Goal: Task Accomplishment & Management: Manage account settings

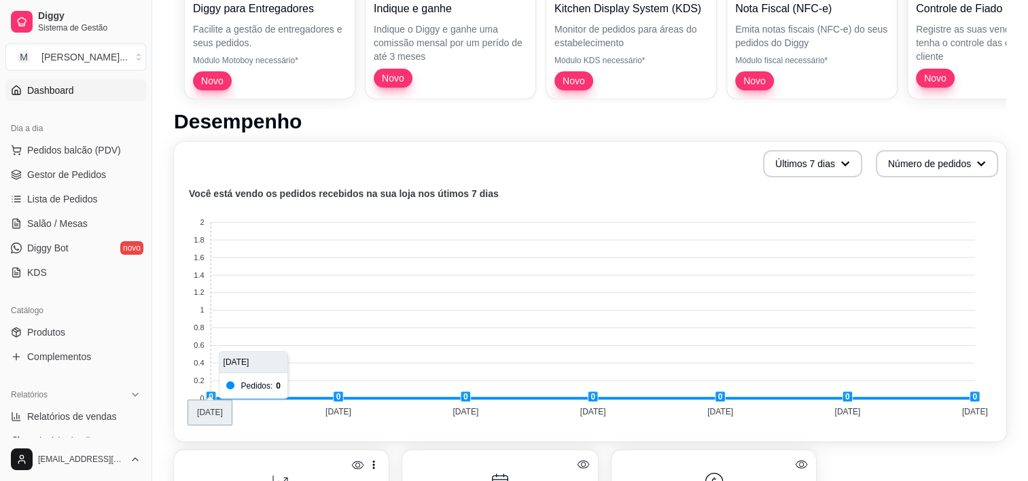
scroll to position [294, 0]
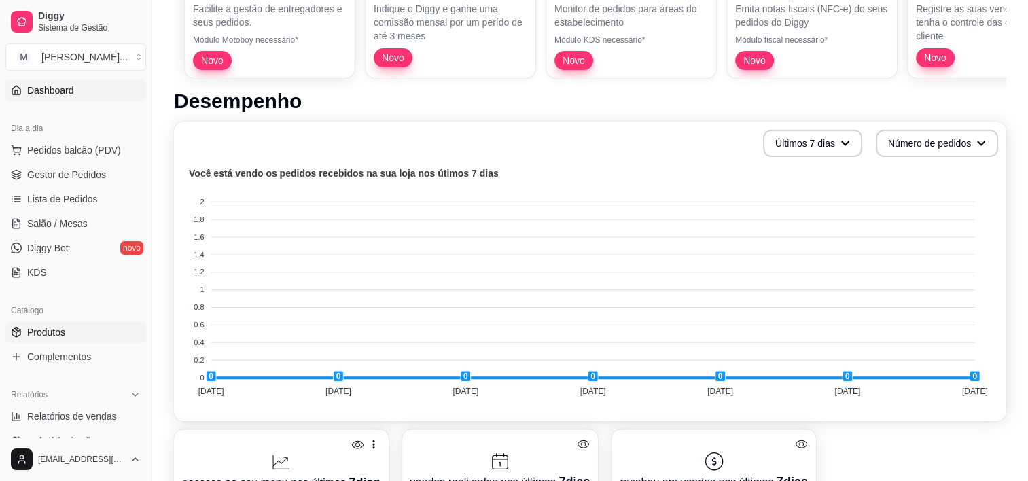
click at [68, 327] on link "Produtos" at bounding box center [75, 332] width 141 height 22
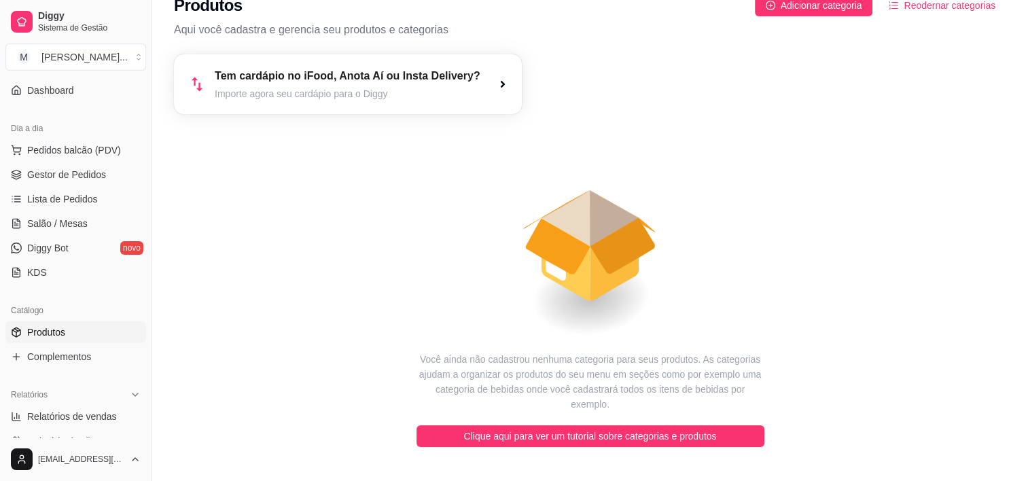
scroll to position [49, 0]
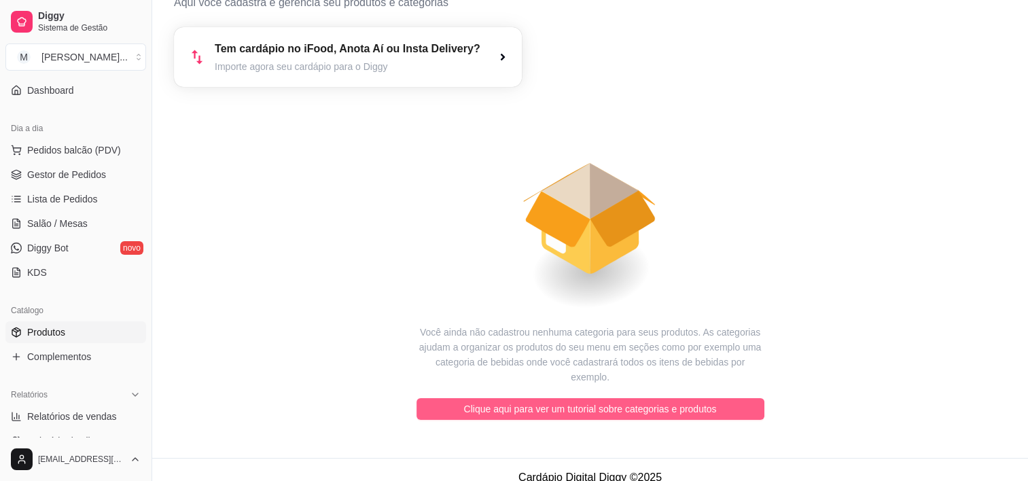
click at [552, 402] on span "Clique aqui para ver um tutorial sobre categorias e produtos" at bounding box center [590, 409] width 253 height 15
click at [483, 402] on span "Clique aqui para ver um tutorial sobre categorias e produtos" at bounding box center [590, 409] width 253 height 15
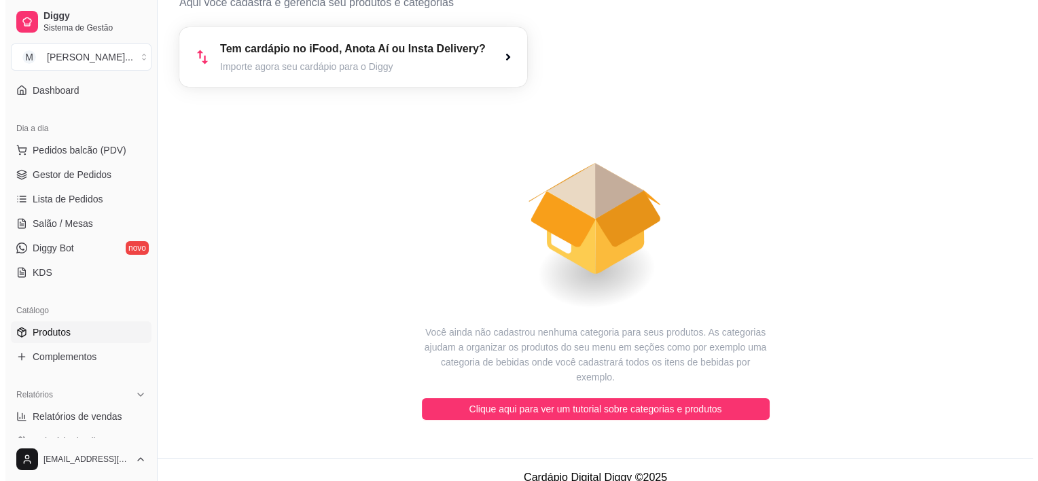
scroll to position [0, 0]
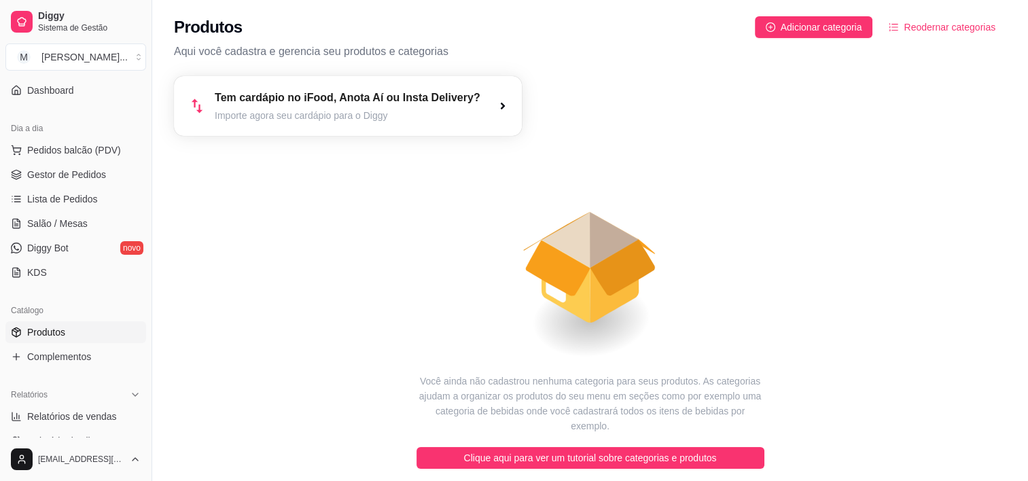
click at [806, 40] on div "Produtos Adicionar categoria Reodernar categorias Aqui você cadastra e gerencia…" at bounding box center [590, 34] width 876 height 68
click at [854, 22] on span "Adicionar categoria" at bounding box center [822, 27] width 82 height 15
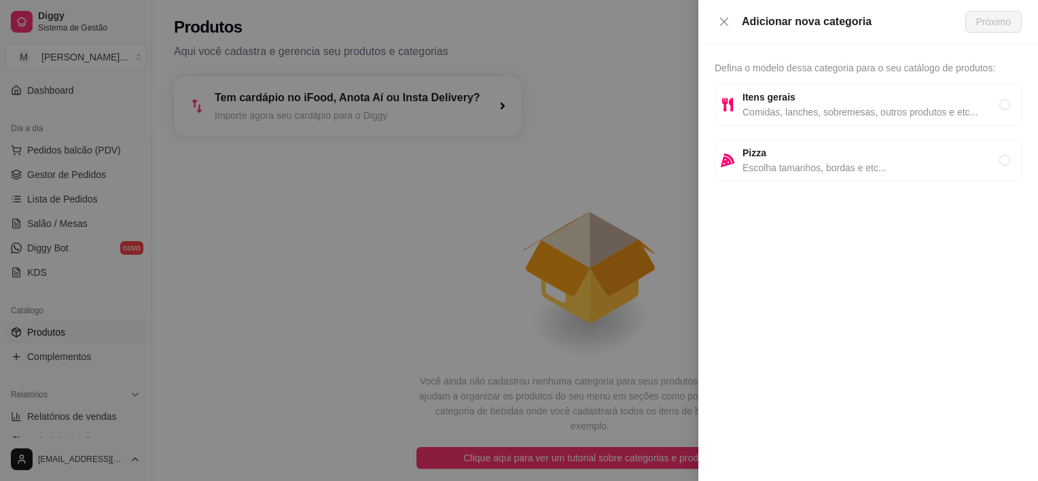
click at [777, 111] on span "Comidas, lanches, sobremesas, outros produtos e etc..." at bounding box center [871, 112] width 257 height 15
radio input "true"
click at [1009, 22] on span "Próximo" at bounding box center [993, 21] width 35 height 15
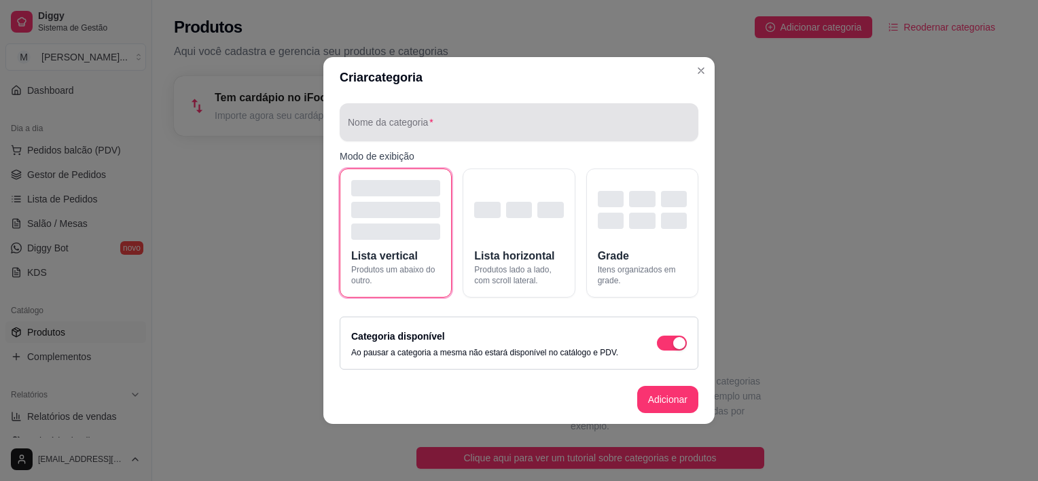
click at [468, 132] on input "Nome da categoria" at bounding box center [519, 128] width 342 height 14
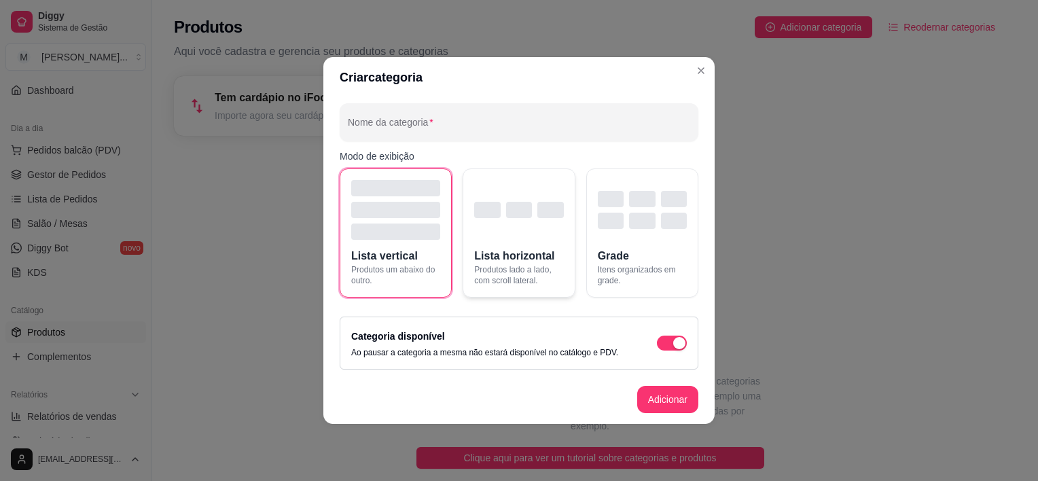
click at [514, 238] on div "button" at bounding box center [518, 210] width 89 height 60
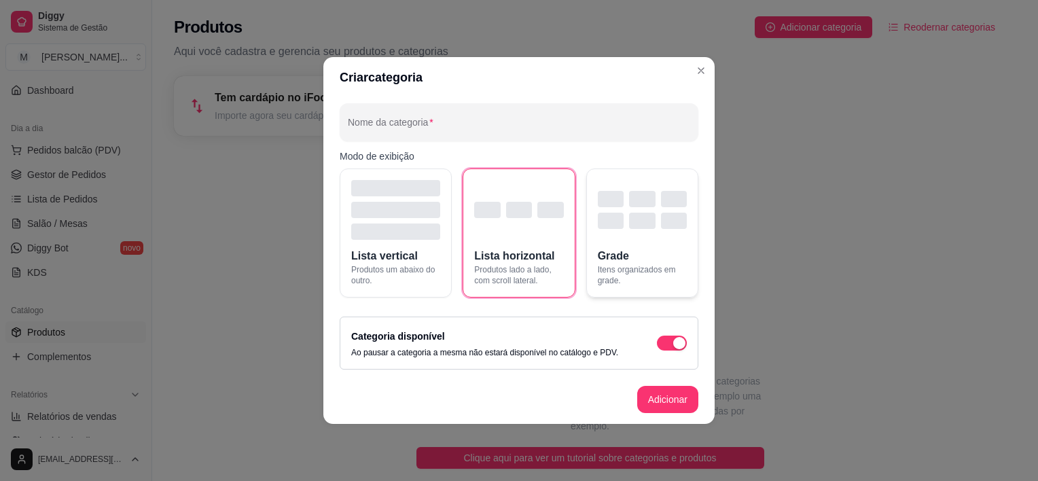
click at [607, 241] on button "Grade Itens organizados em grade." at bounding box center [642, 232] width 112 height 129
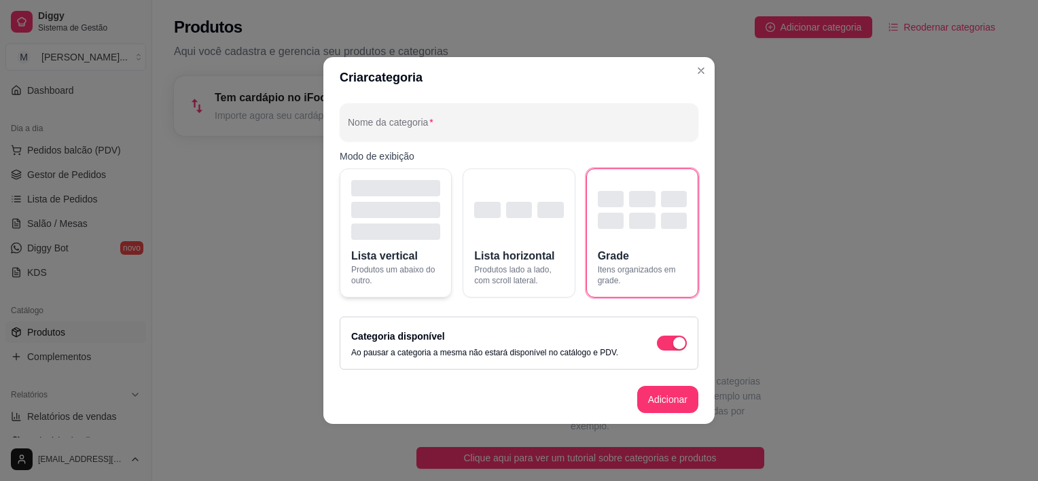
click at [440, 240] on button "Lista vertical Produtos um abaixo do outro." at bounding box center [396, 232] width 112 height 129
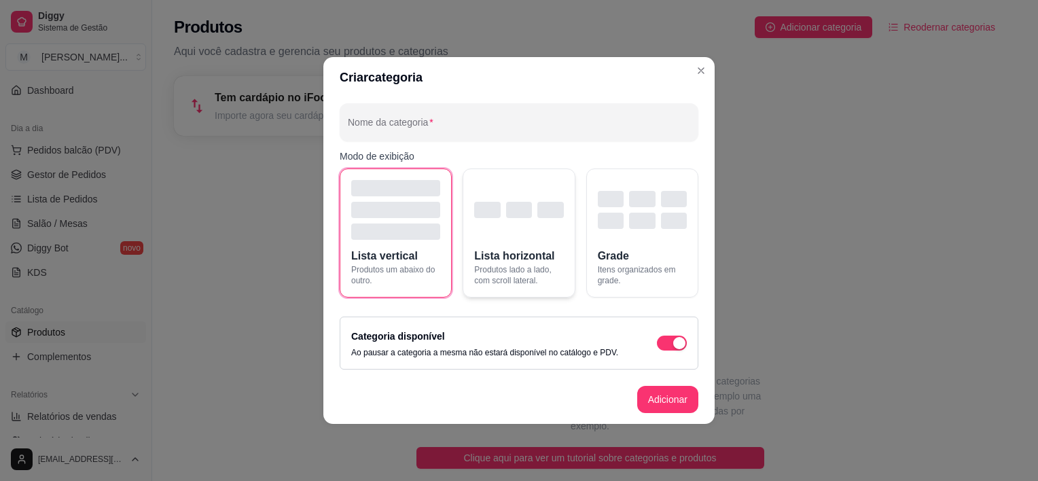
click at [525, 239] on div "button" at bounding box center [518, 210] width 89 height 60
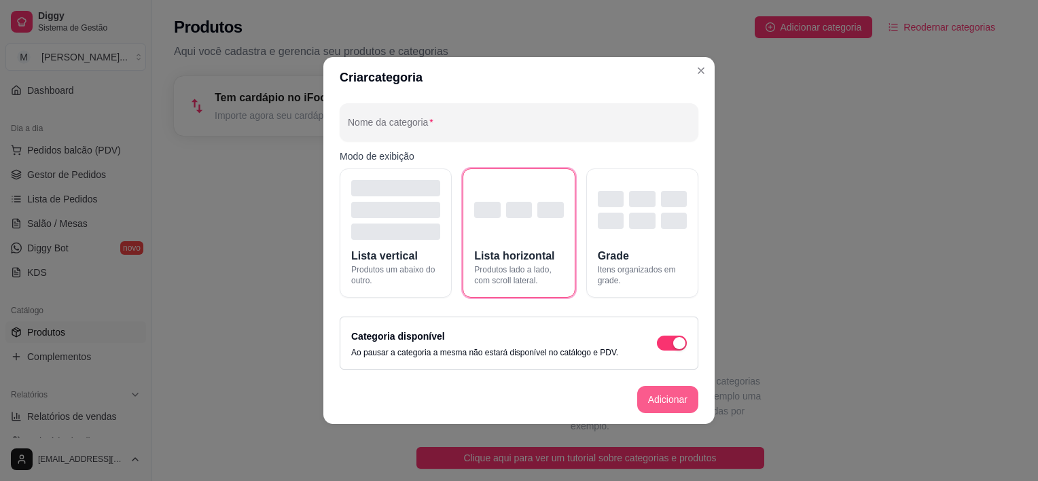
click at [652, 397] on button "Adicionar" at bounding box center [667, 399] width 61 height 27
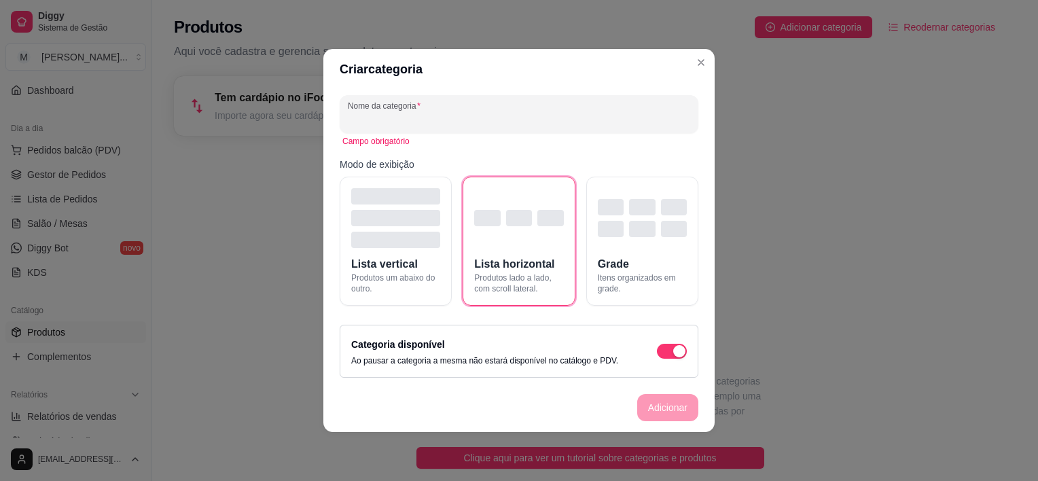
click at [451, 115] on input "Nome da categoria" at bounding box center [519, 120] width 342 height 14
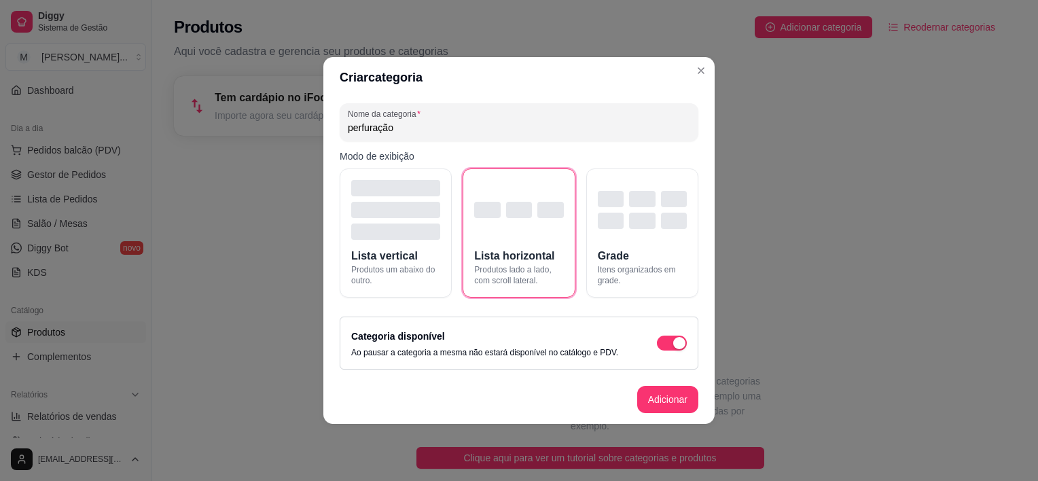
type input "perfuração"
click at [659, 393] on button "Adicionar" at bounding box center [668, 400] width 60 height 26
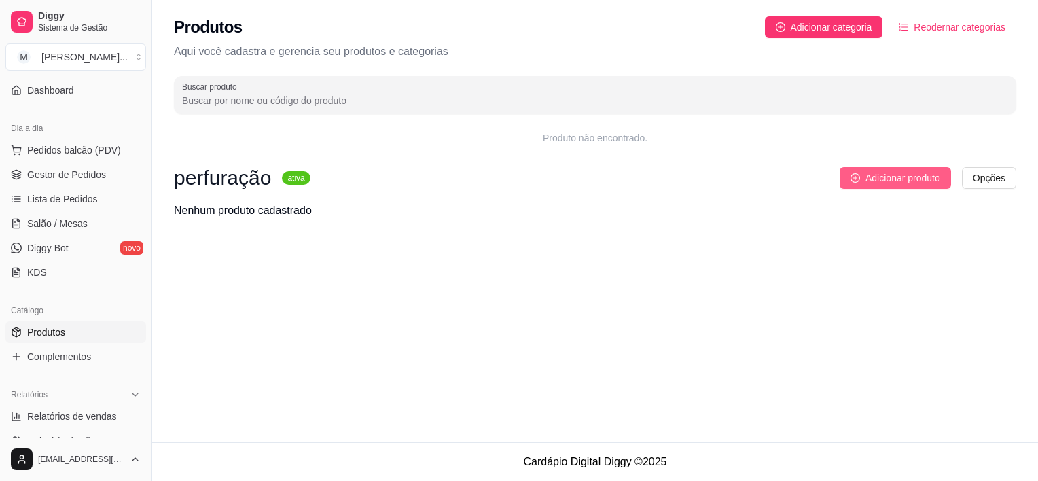
click at [919, 182] on span "Adicionar produto" at bounding box center [903, 178] width 75 height 15
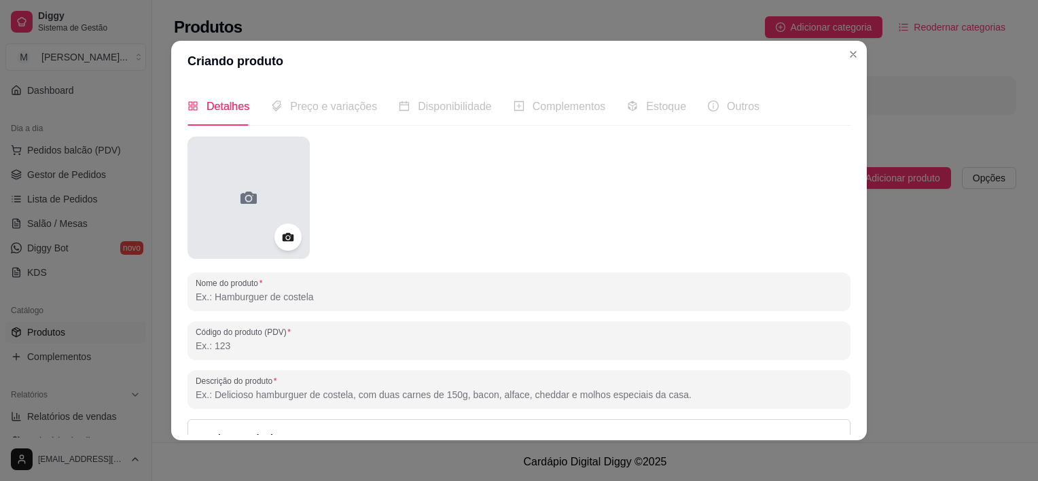
click at [255, 209] on div at bounding box center [249, 198] width 122 height 122
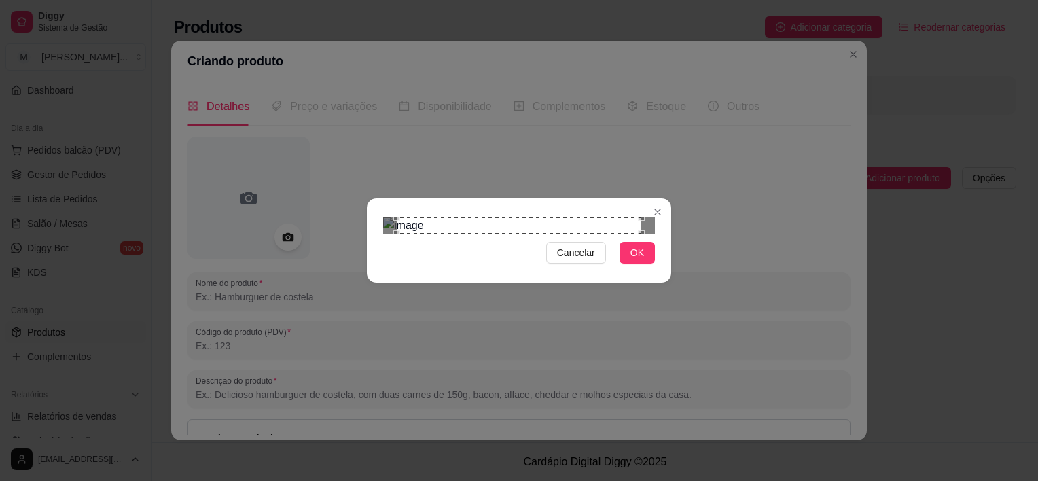
click at [631, 260] on span "OK" at bounding box center [637, 252] width 14 height 15
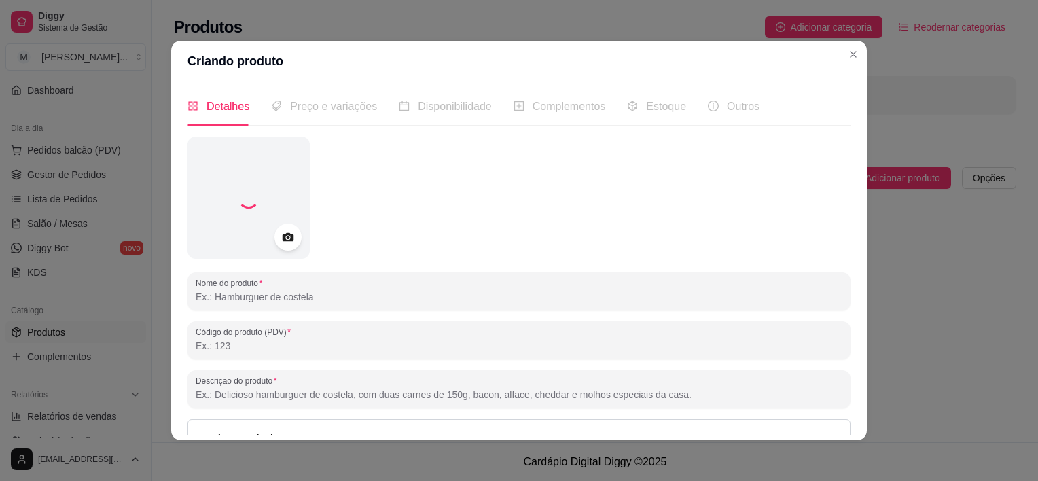
click at [406, 291] on input "Nome do produto" at bounding box center [519, 297] width 647 height 14
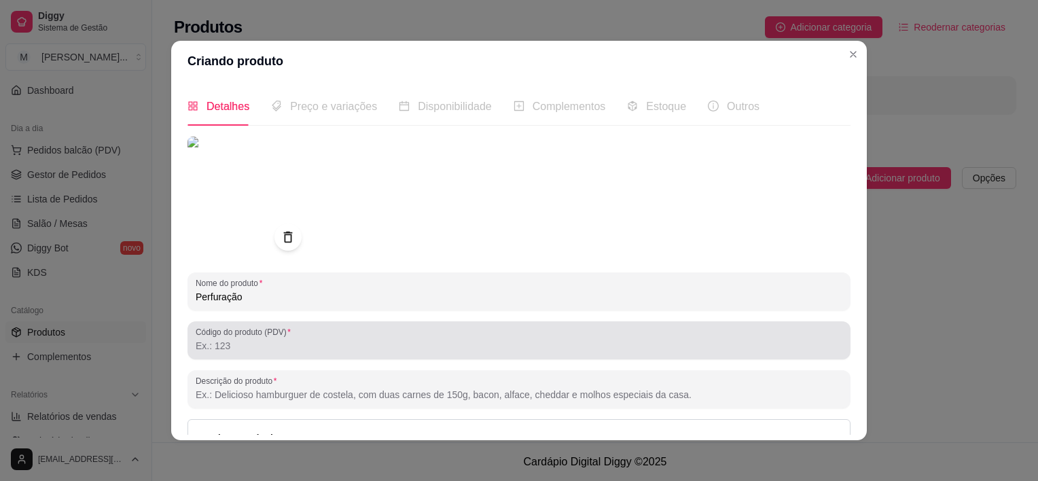
type input "Perfuração"
click at [353, 342] on input "Código do produto (PDV)" at bounding box center [519, 346] width 647 height 14
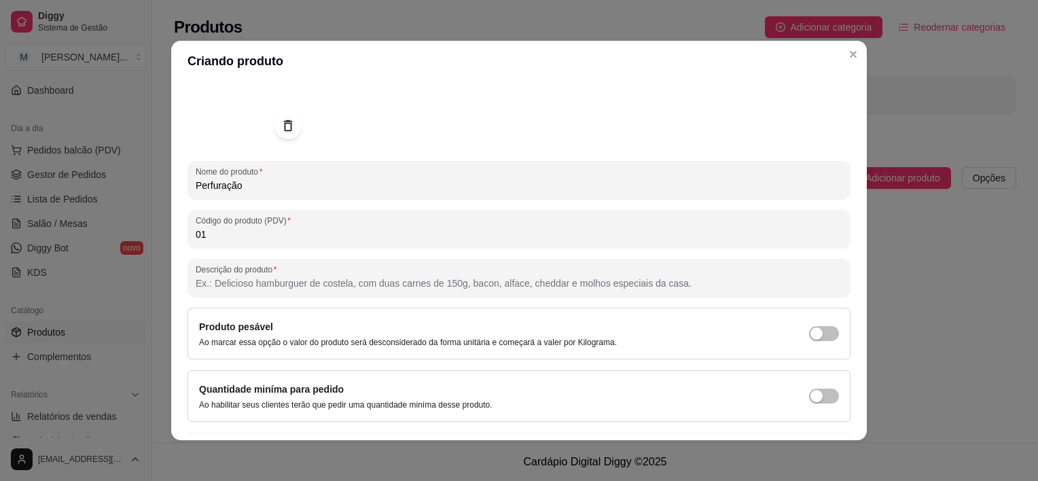
scroll to position [147, 0]
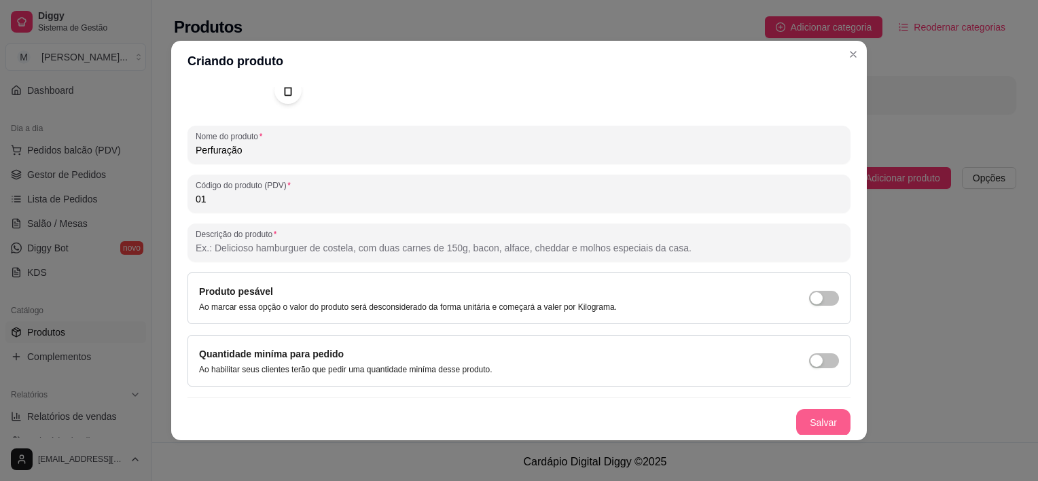
type input "01"
click at [809, 416] on button "Salvar" at bounding box center [823, 422] width 54 height 27
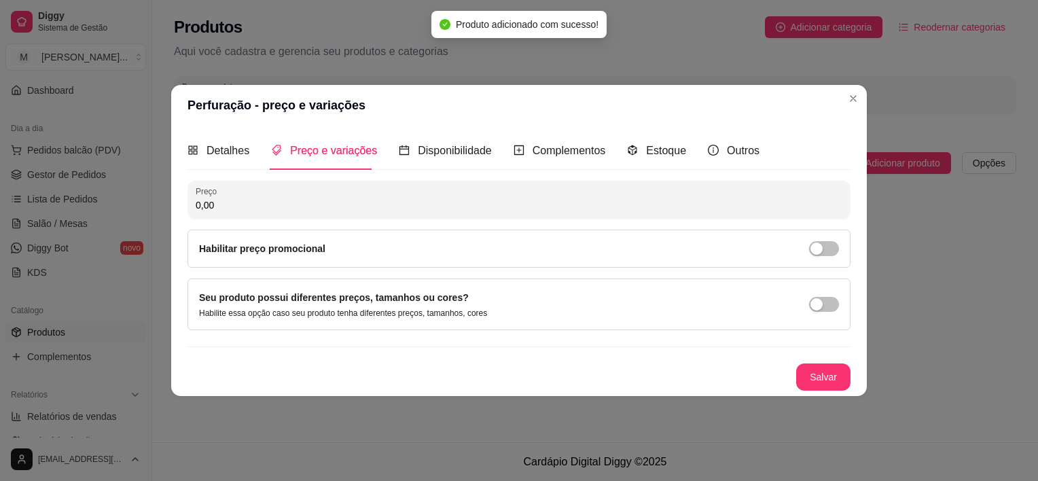
scroll to position [0, 0]
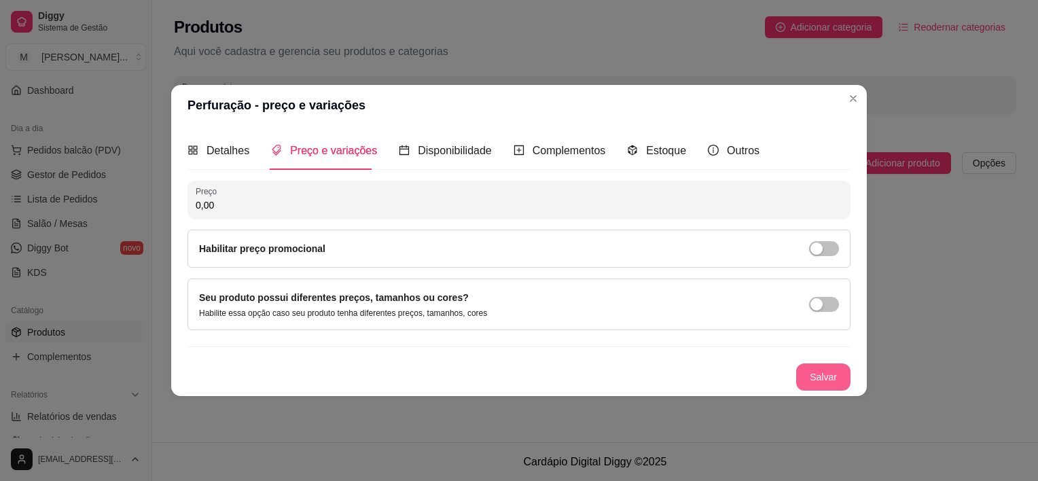
click at [842, 370] on button "Salvar" at bounding box center [823, 376] width 54 height 27
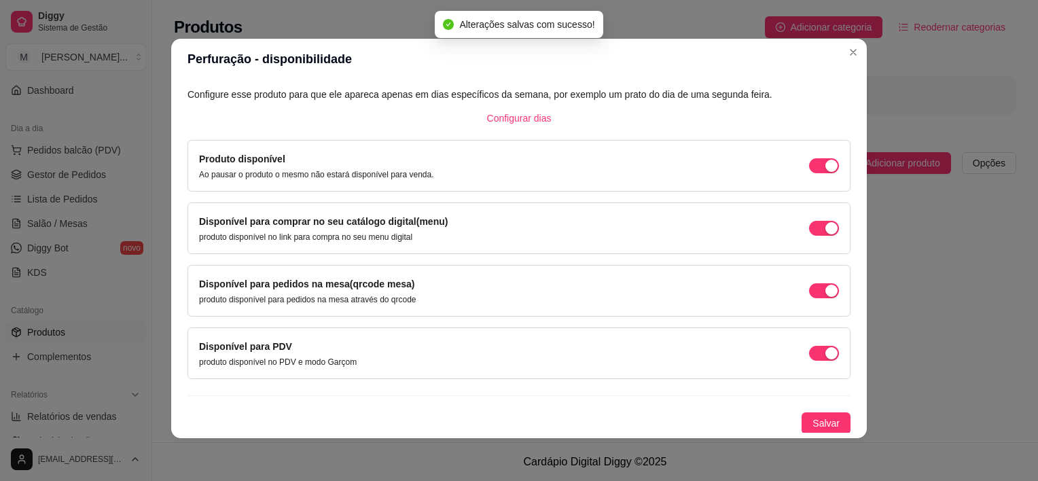
scroll to position [3, 0]
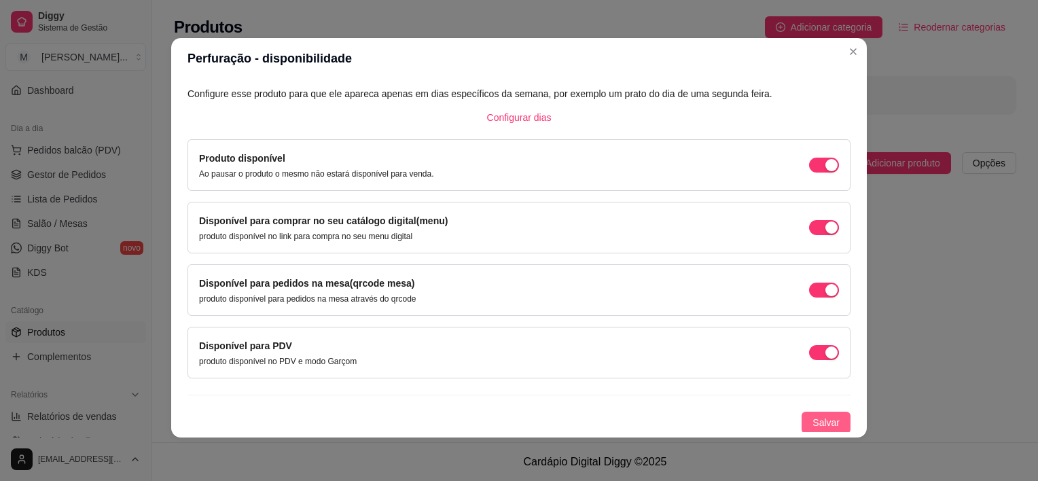
click at [815, 412] on button "Salvar" at bounding box center [826, 423] width 49 height 22
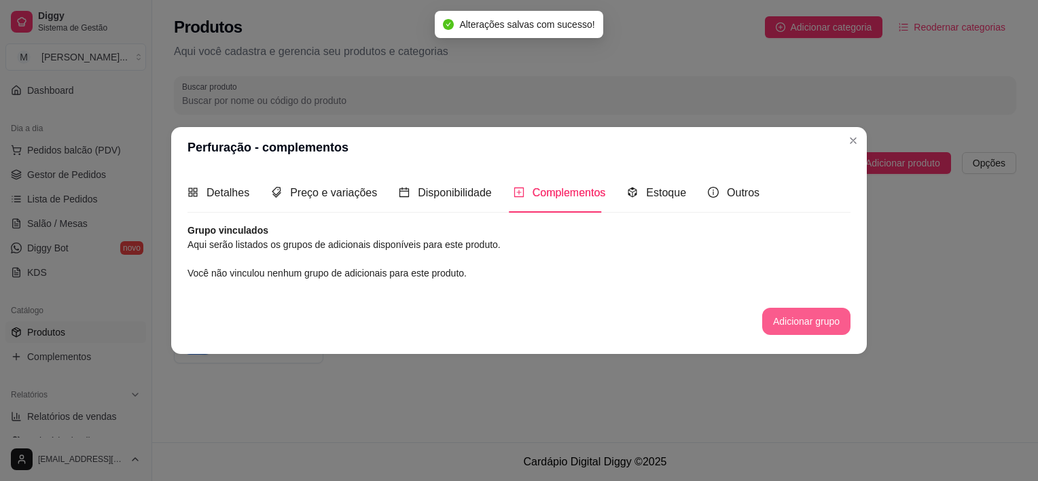
click at [786, 320] on button "Adicionar grupo" at bounding box center [806, 321] width 88 height 27
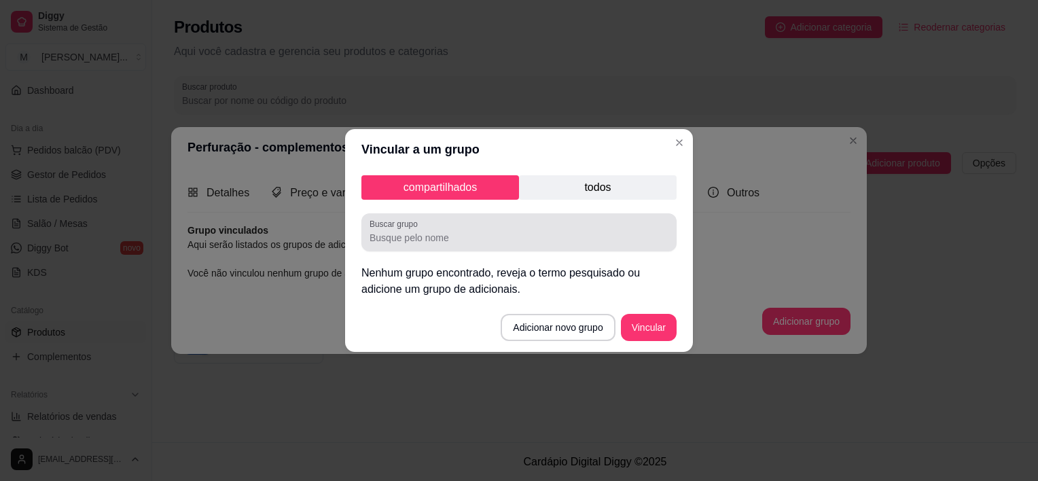
click at [466, 228] on div at bounding box center [519, 232] width 299 height 27
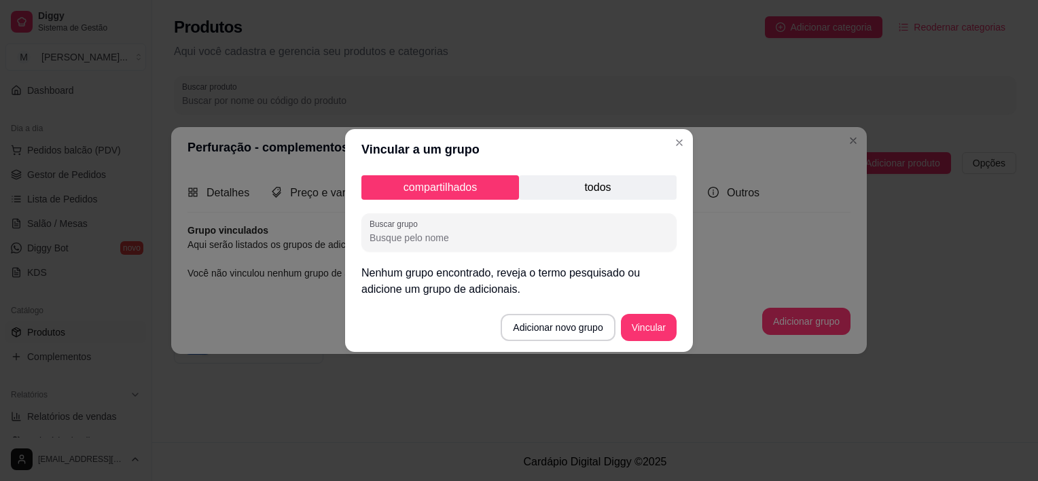
click at [561, 202] on div "compartilhados todos Buscar grupo Nenhum grupo encontrado, reveja o termo pesqu…" at bounding box center [519, 236] width 348 height 133
click at [565, 192] on p "todos" at bounding box center [598, 187] width 158 height 24
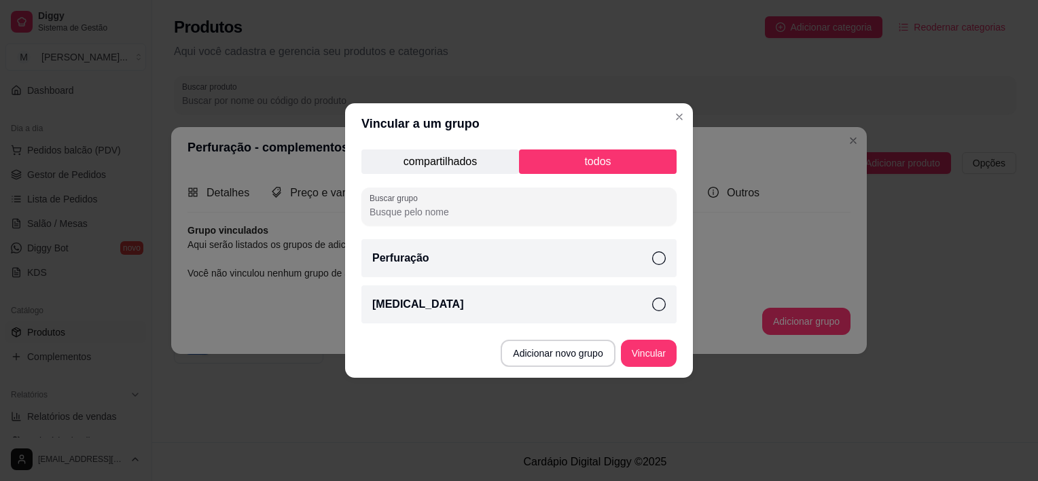
click at [563, 253] on div "Perfuração" at bounding box center [518, 258] width 315 height 38
click at [651, 359] on button "Vincular" at bounding box center [649, 353] width 54 height 26
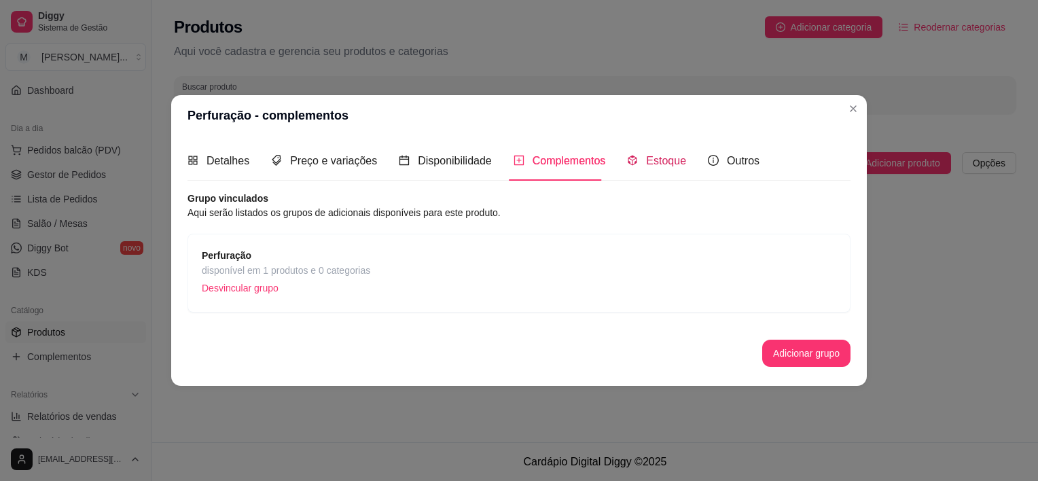
click at [637, 161] on div "Estoque" at bounding box center [656, 160] width 59 height 17
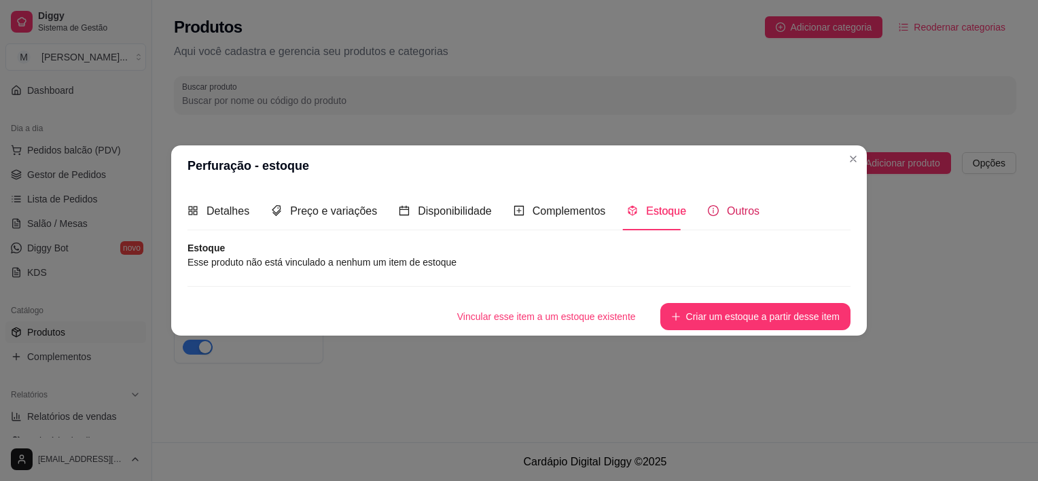
click at [727, 209] on span "Outros" at bounding box center [743, 211] width 33 height 12
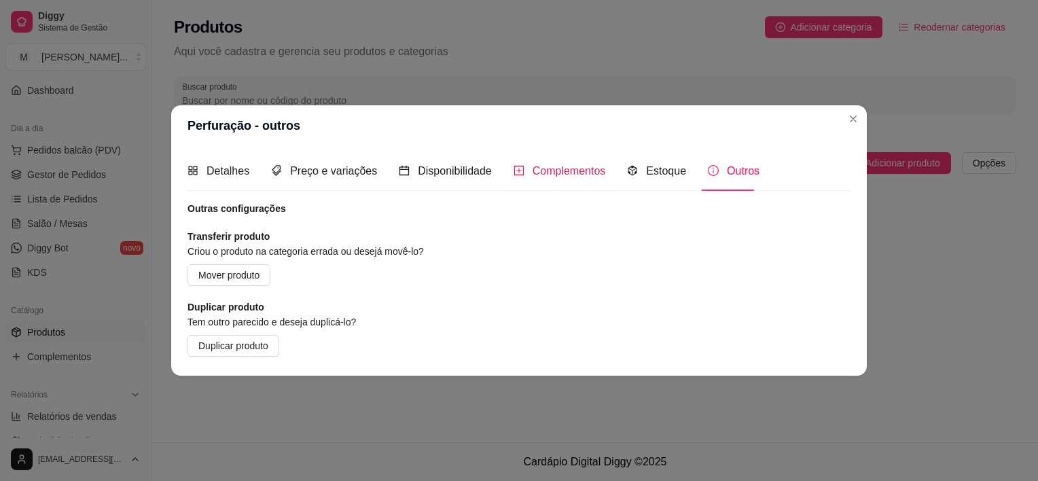
click at [576, 173] on span "Complementos" at bounding box center [569, 171] width 73 height 12
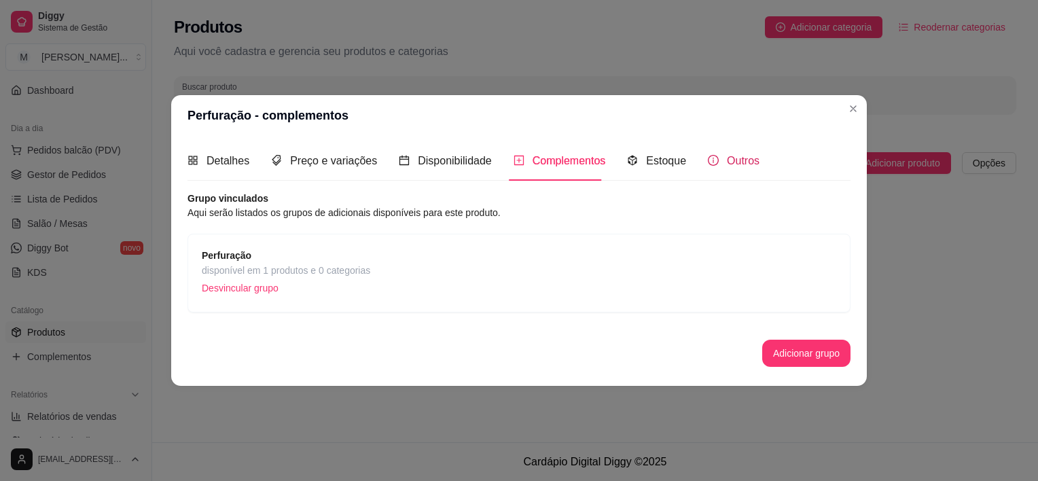
click at [739, 162] on span "Outros" at bounding box center [743, 161] width 33 height 12
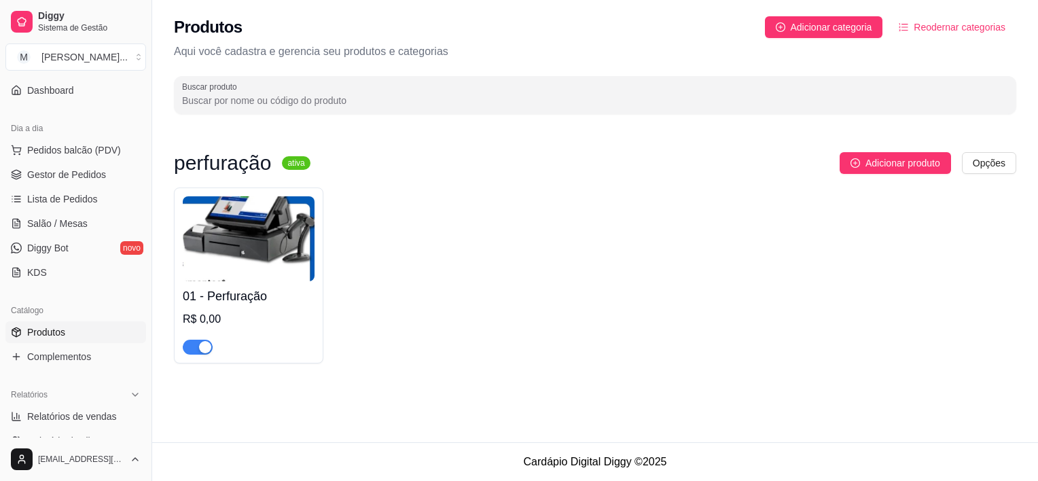
click at [444, 295] on div "01 - Perfuração R$ 0,00" at bounding box center [595, 276] width 842 height 176
click at [61, 148] on span "Pedidos balcão (PDV)" at bounding box center [74, 150] width 94 height 14
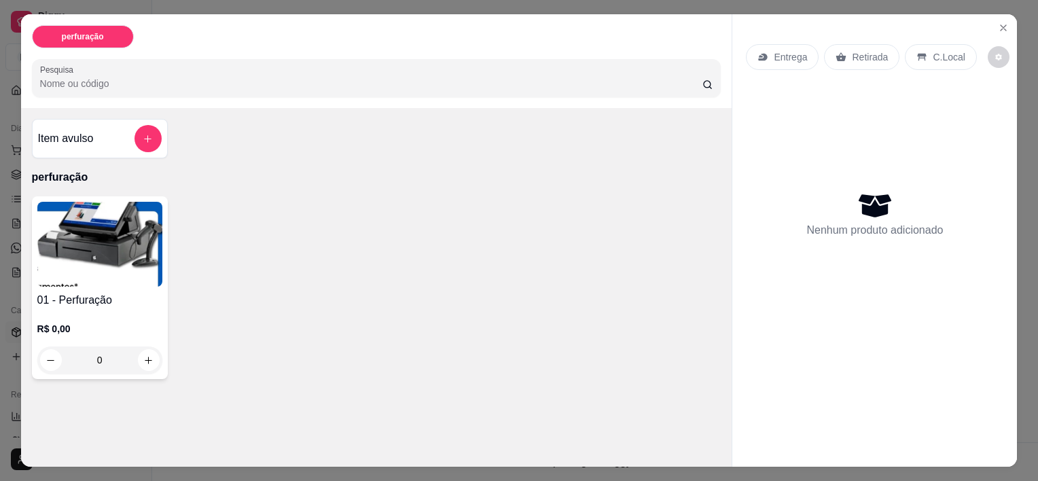
click at [64, 264] on img at bounding box center [99, 244] width 125 height 85
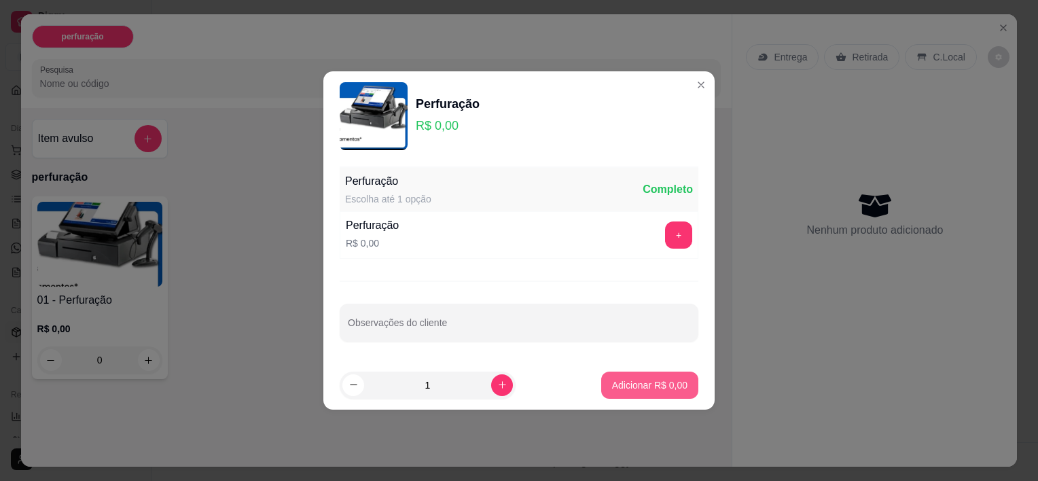
click at [636, 378] on p "Adicionar R$ 0,00" at bounding box center [649, 385] width 75 height 14
type input "1"
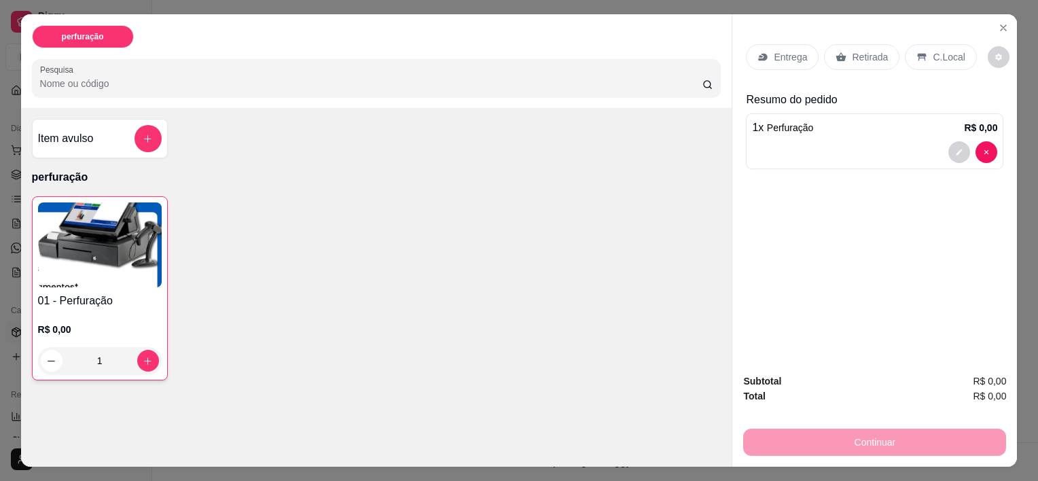
click at [943, 50] on p "C.Local" at bounding box center [949, 57] width 32 height 14
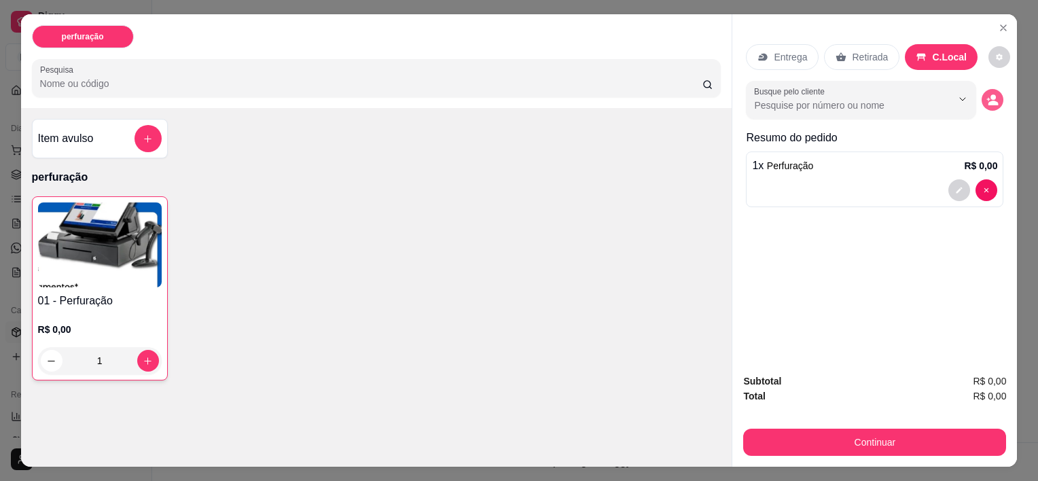
click at [989, 101] on icon "decrease-product-quantity" at bounding box center [994, 103] width 10 height 5
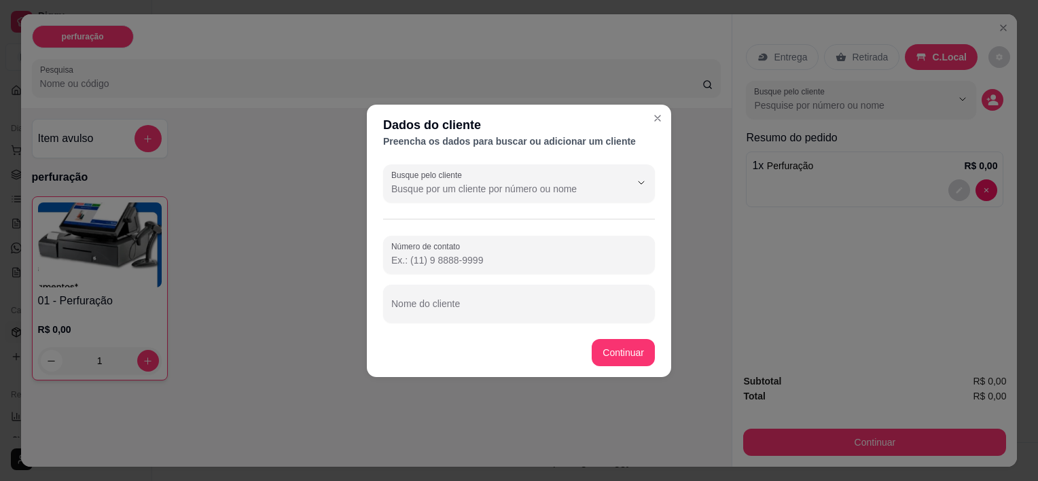
click at [514, 263] on input "Número de contato" at bounding box center [518, 260] width 255 height 14
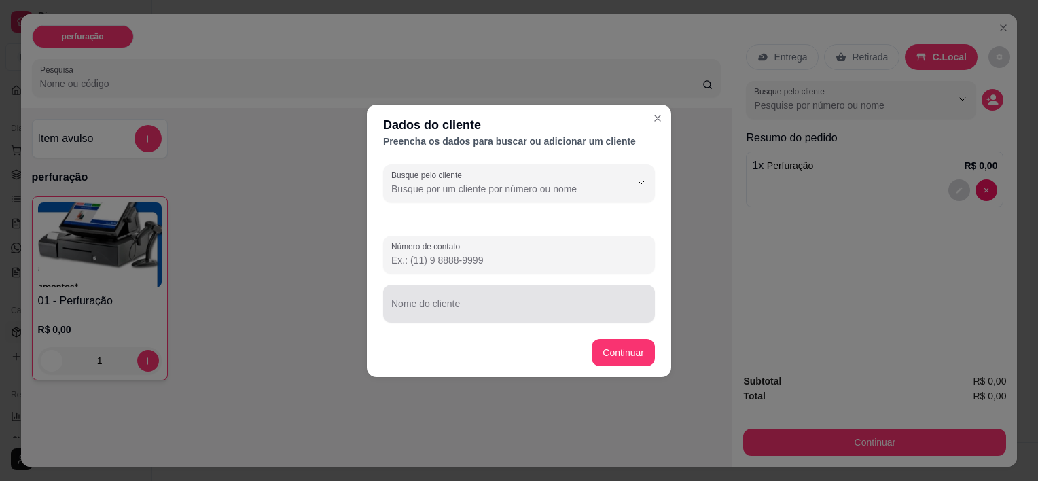
click at [495, 305] on input "Nome do cliente" at bounding box center [518, 309] width 255 height 14
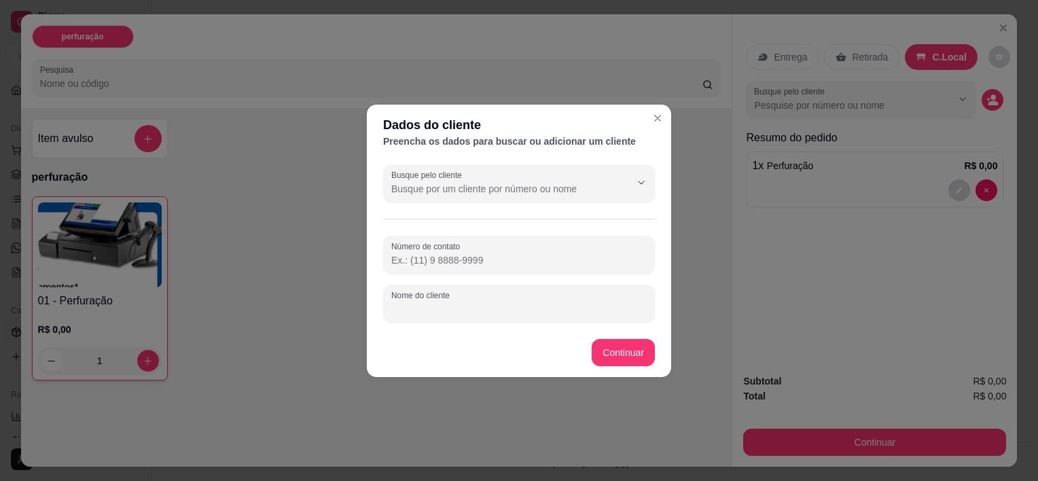
click at [481, 272] on div "Número de contato" at bounding box center [519, 255] width 272 height 38
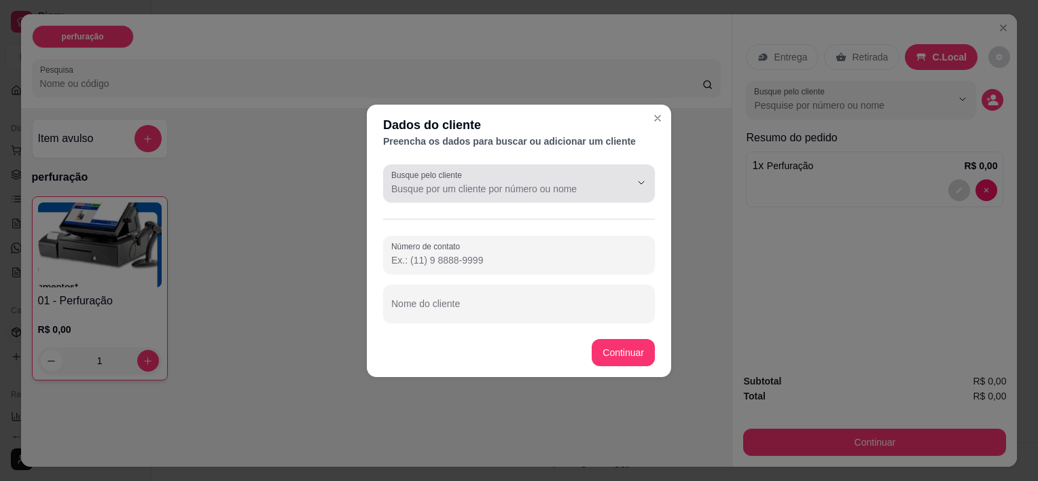
click at [557, 183] on input "Busque pelo cliente" at bounding box center [499, 189] width 217 height 14
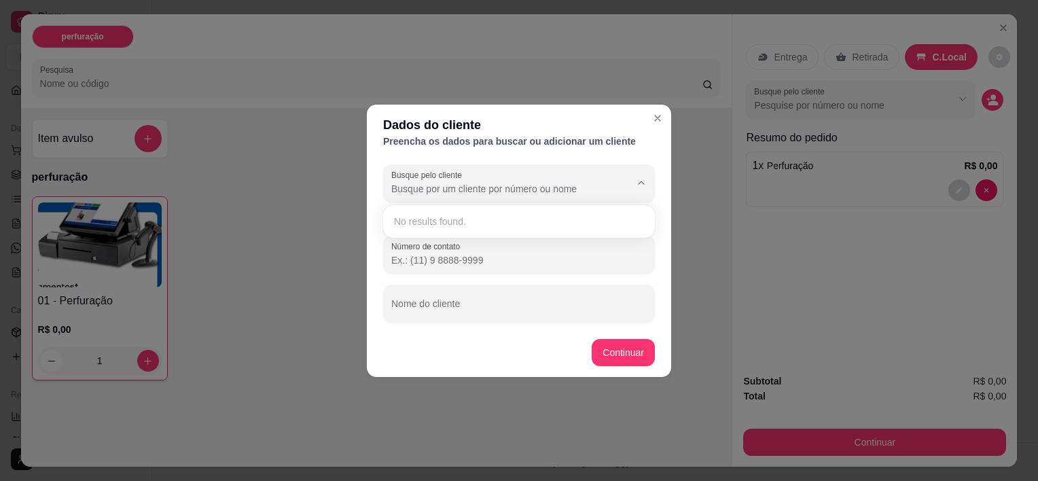
click at [557, 183] on input "Busque pelo cliente" at bounding box center [499, 189] width 217 height 14
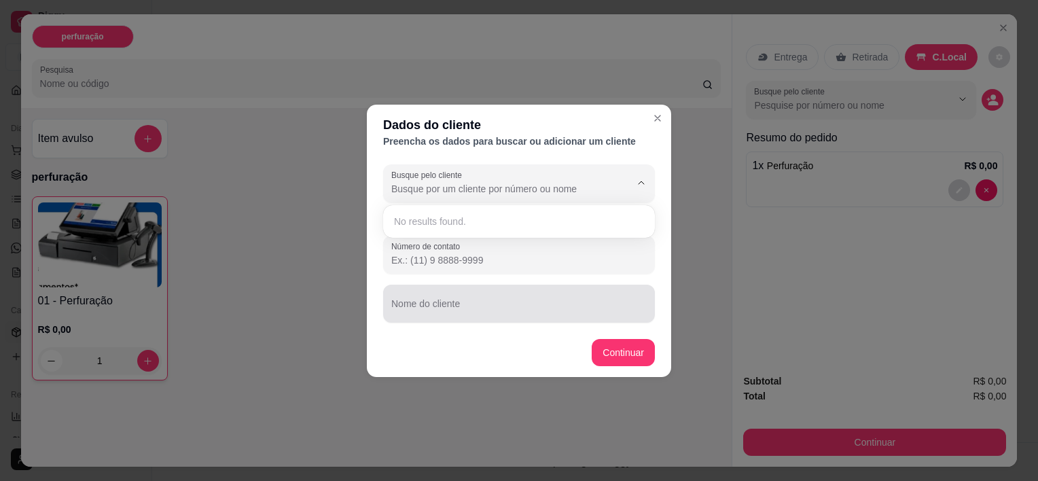
click at [513, 304] on input "Nome do cliente" at bounding box center [518, 309] width 255 height 14
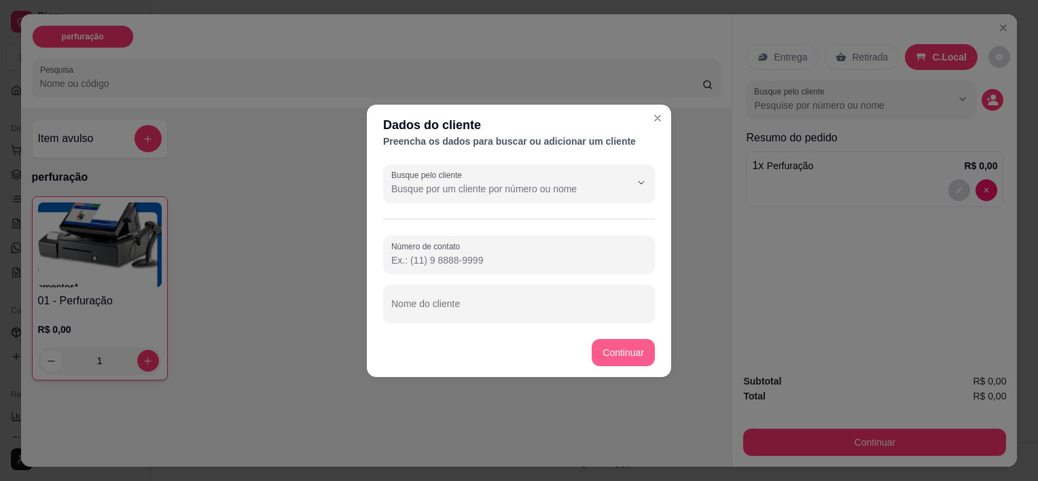
click at [622, 354] on button "Continuar" at bounding box center [623, 352] width 63 height 27
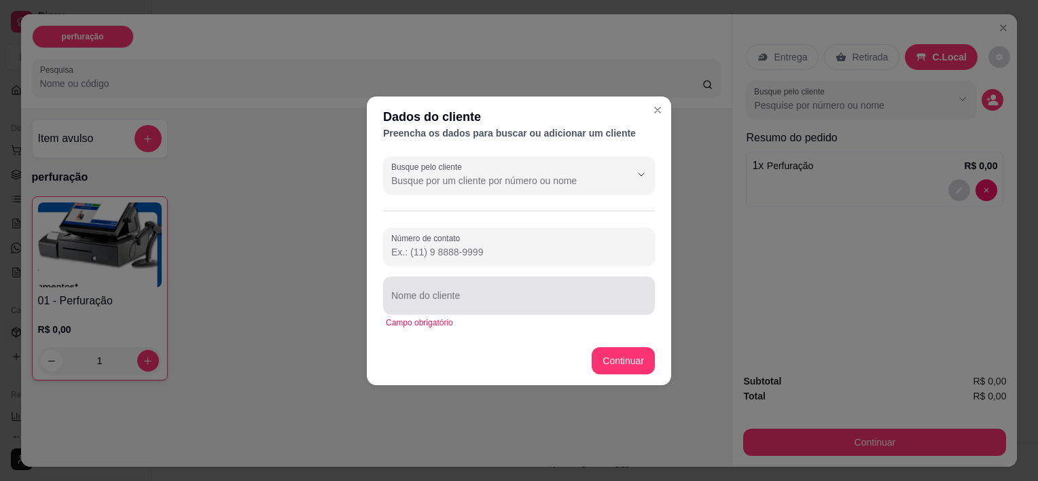
click at [571, 306] on input "Nome do cliente" at bounding box center [518, 301] width 255 height 14
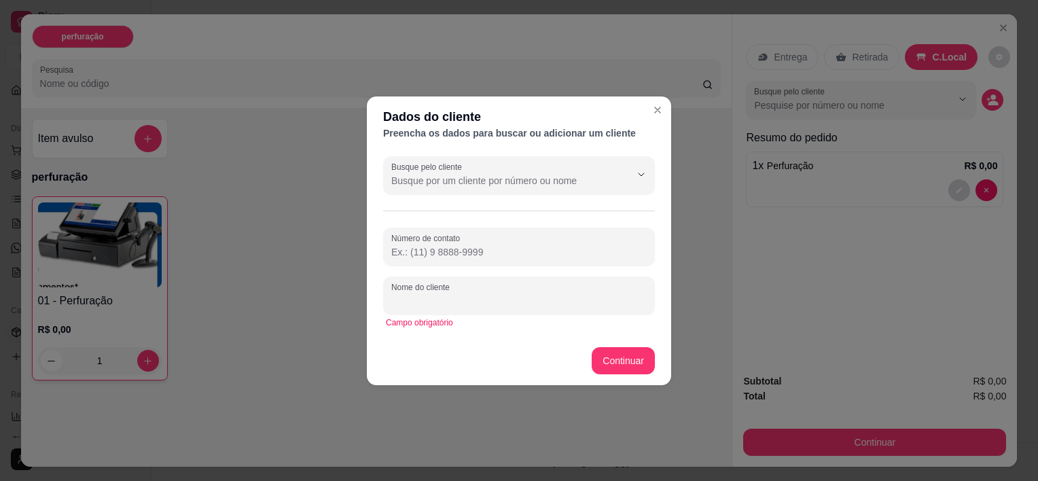
type input "N"
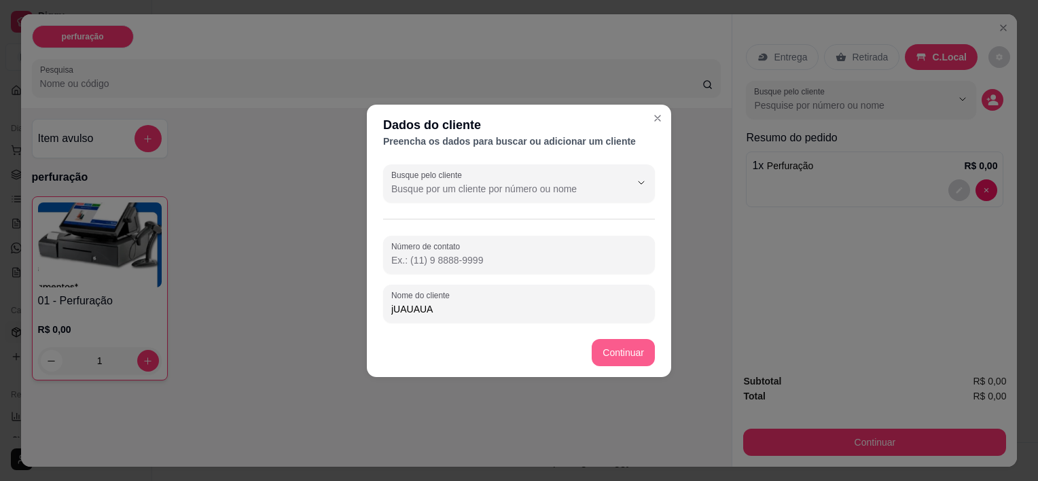
type input "jUAUAUA"
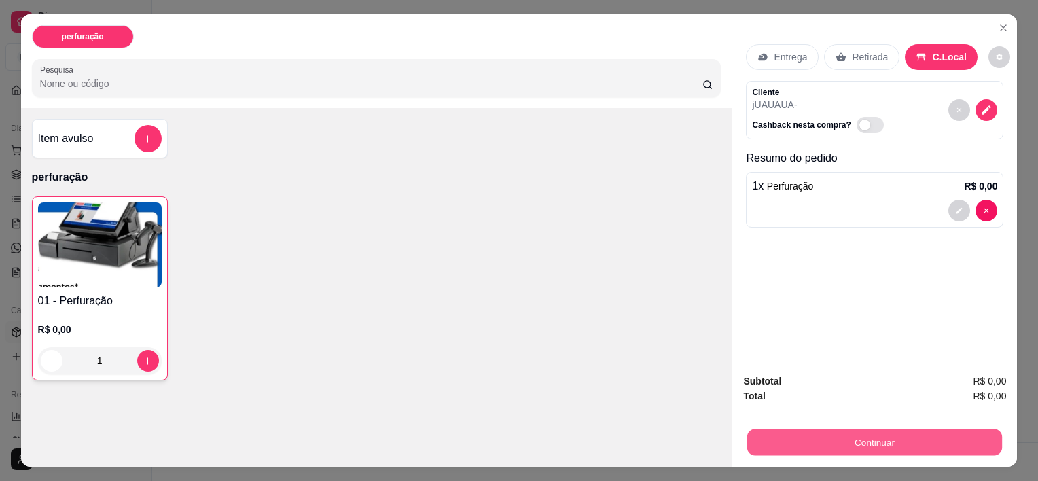
click at [859, 435] on button "Continuar" at bounding box center [874, 442] width 255 height 26
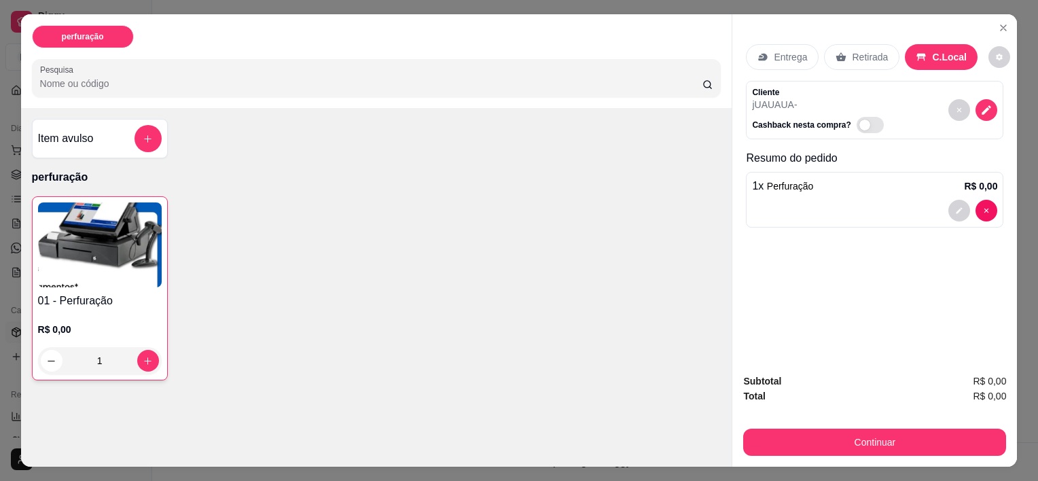
click at [873, 56] on p "Retirada" at bounding box center [870, 57] width 36 height 14
click at [781, 50] on p "Entrega" at bounding box center [790, 57] width 33 height 14
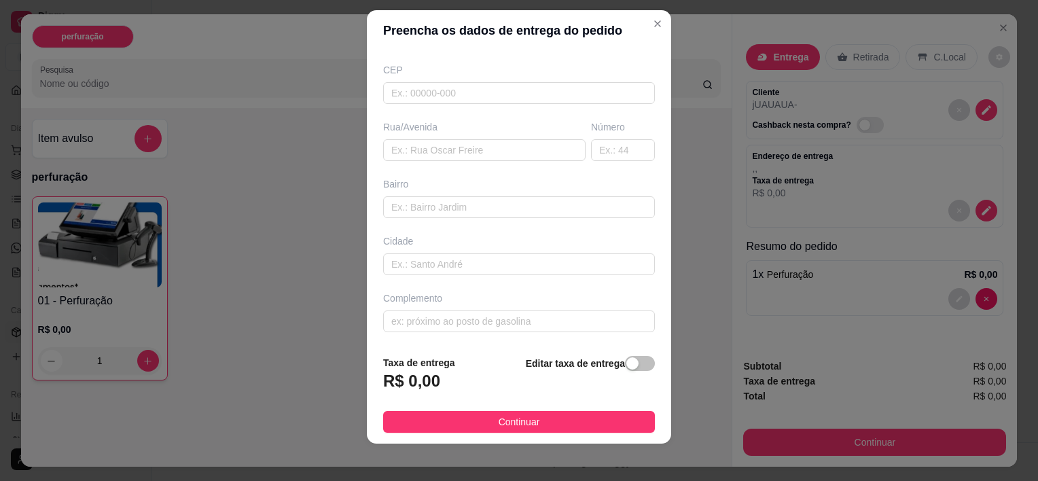
scroll to position [19, 0]
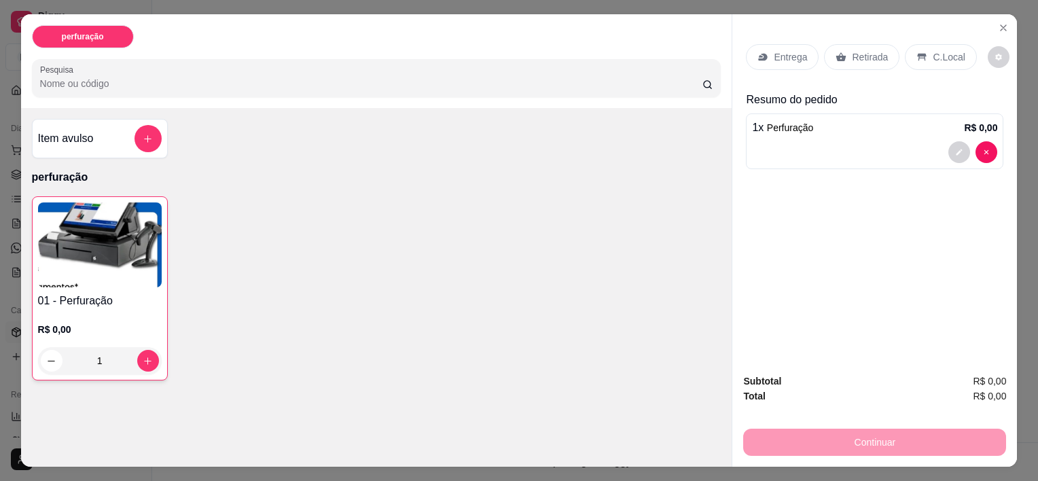
click at [861, 56] on p "Retirada" at bounding box center [870, 57] width 36 height 14
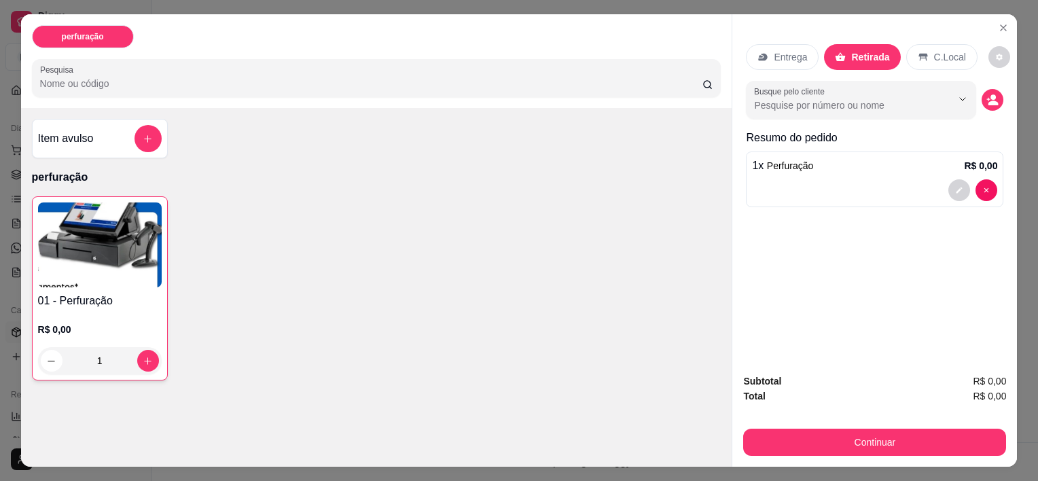
click at [909, 58] on div "C.Local" at bounding box center [941, 57] width 71 height 26
click at [995, 53] on icon "decrease-product-quantity" at bounding box center [999, 57] width 8 height 8
click at [945, 56] on p "C.Local" at bounding box center [949, 57] width 35 height 14
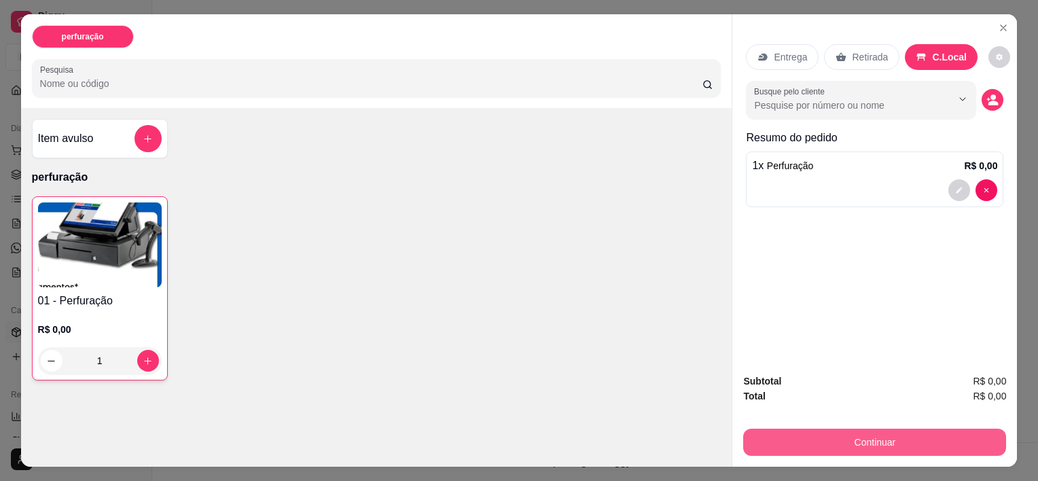
click at [881, 432] on button "Continuar" at bounding box center [874, 442] width 263 height 27
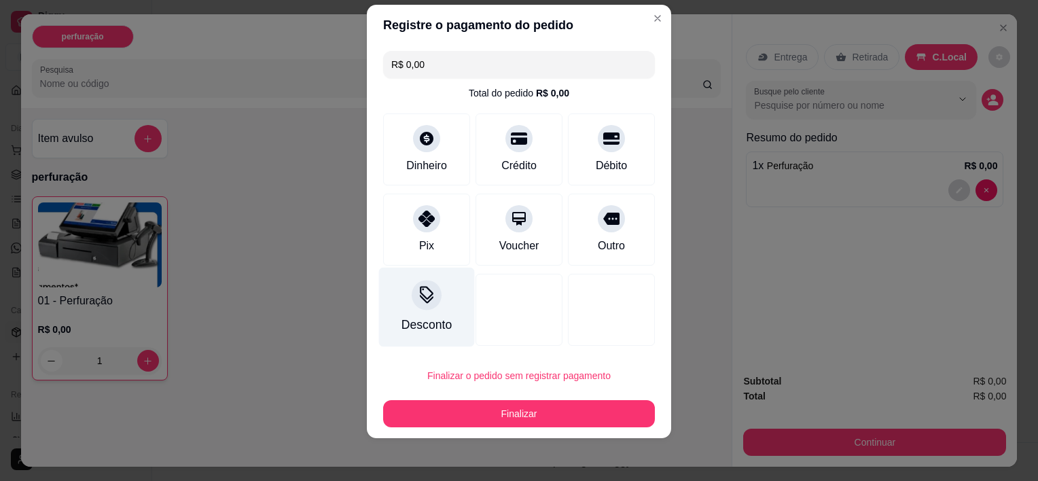
click at [429, 296] on icon at bounding box center [427, 296] width 18 height 18
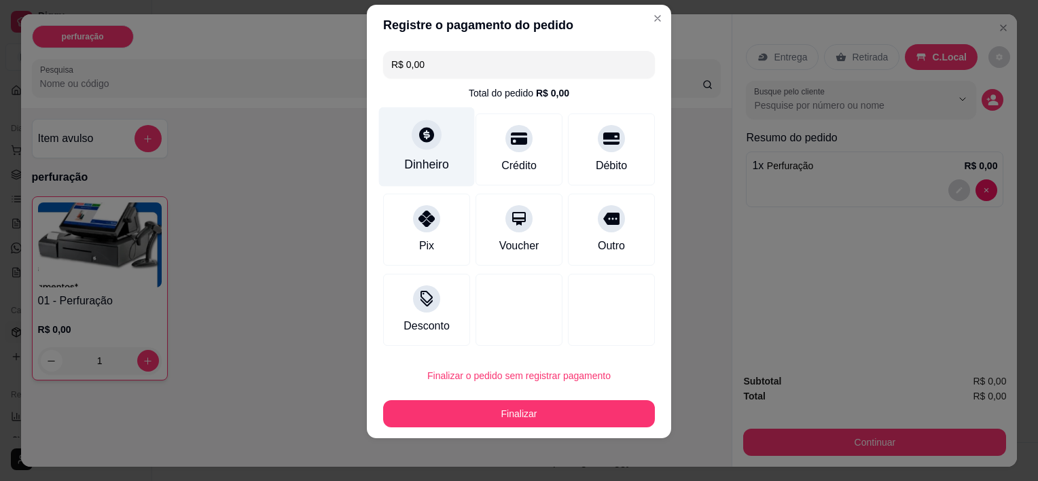
click at [442, 148] on div "Dinheiro" at bounding box center [427, 146] width 96 height 79
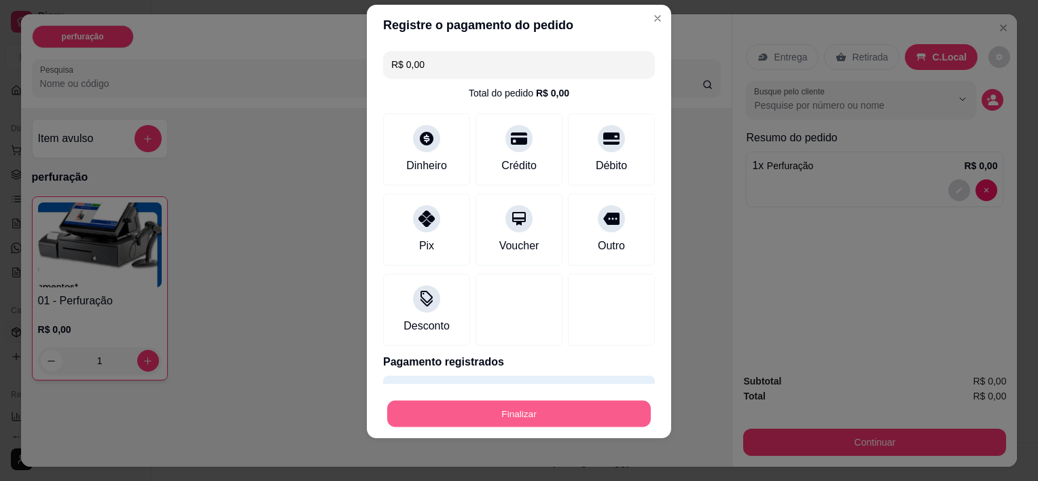
click at [552, 410] on button "Finalizar" at bounding box center [519, 413] width 264 height 26
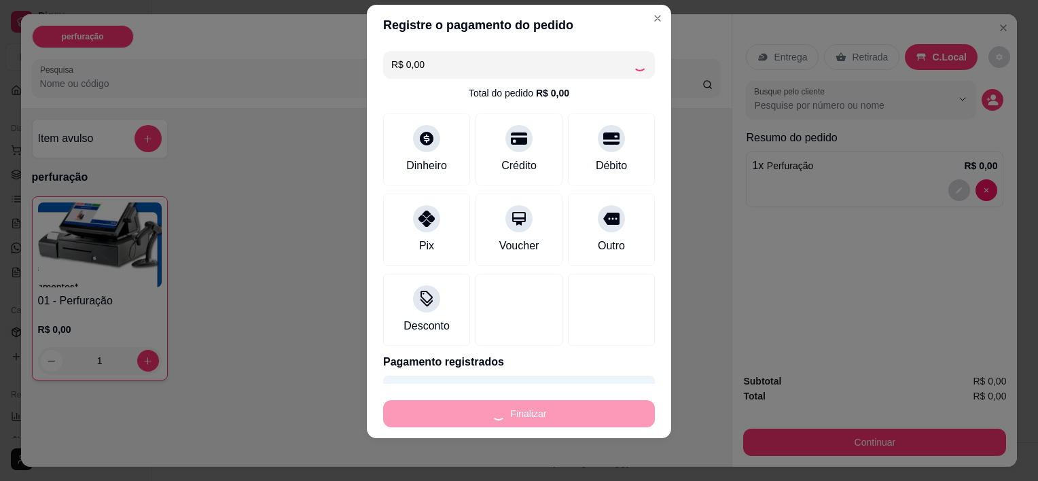
type input "0"
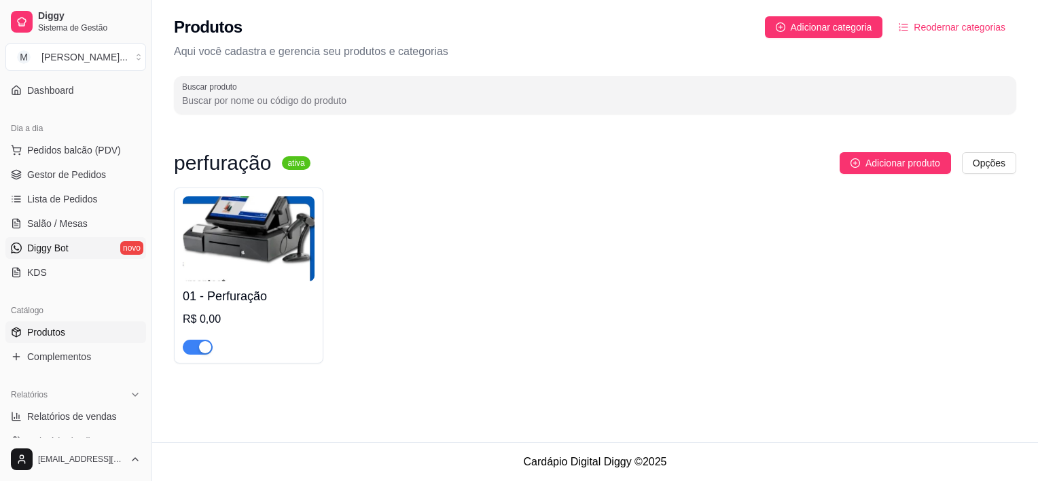
click at [73, 251] on link "Diggy Bot novo" at bounding box center [75, 248] width 141 height 22
